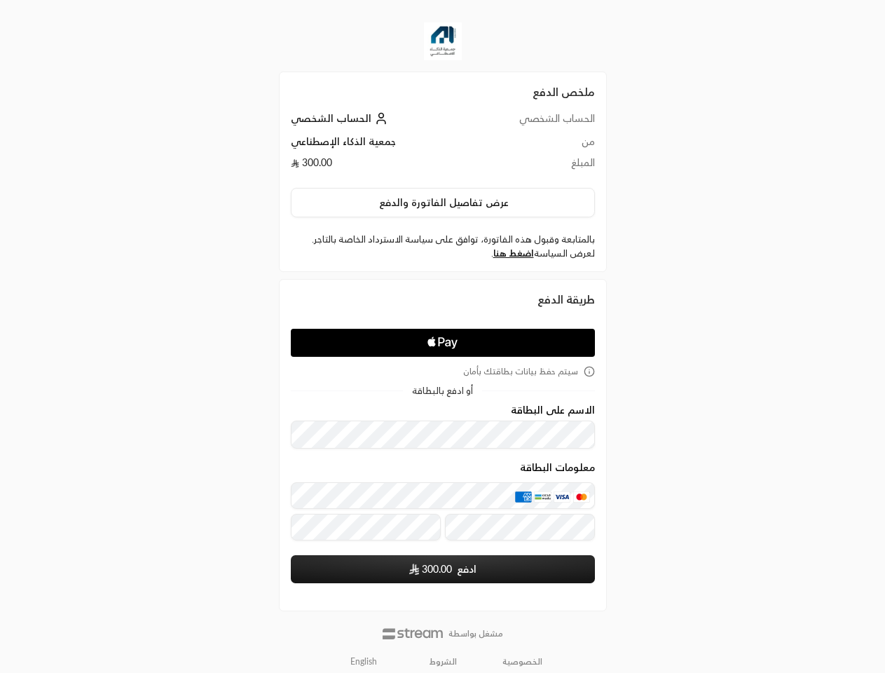
click at [442, 336] on icon "Apple Logo" at bounding box center [443, 342] width 144 height 25
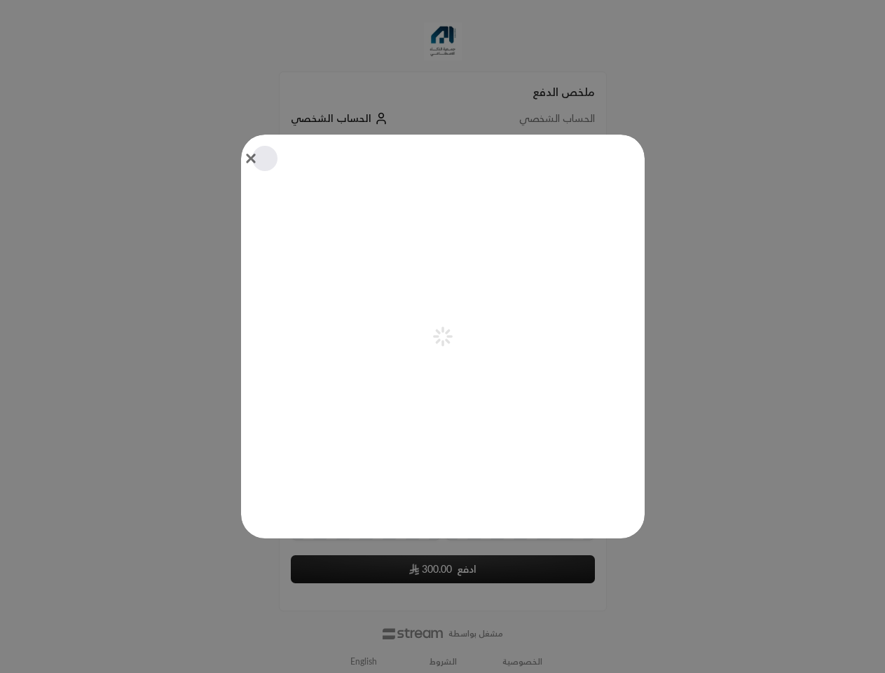
click at [443, 203] on div "Pay with Apple Pay" at bounding box center [443, 337] width 404 height 404
click at [513, 253] on div "Pay with Apple Pay" at bounding box center [443, 337] width 404 height 404
click at [440, 343] on icon "aria-label-from-constructor" at bounding box center [437, 340] width 5 height 5
click at [443, 371] on div "Pay with Apple Pay" at bounding box center [443, 337] width 404 height 404
click at [364, 661] on div at bounding box center [442, 336] width 885 height 673
